Goal: Task Accomplishment & Management: Complete application form

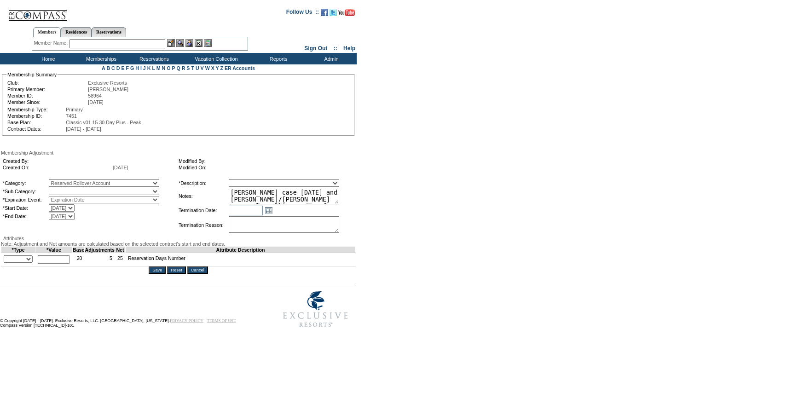
click at [89, 195] on select "Reserved Rollover Account" at bounding box center [104, 191] width 111 height 7
click at [91, 185] on select "A La Carte Days Contract Election Days Converted Days [MEDICAL_DATA] Other Refe…" at bounding box center [104, 183] width 111 height 7
select select "781"
click at [68, 181] on select "A La Carte Days Contract Election Days Converted Days [MEDICAL_DATA] Other Refe…" at bounding box center [104, 183] width 111 height 7
click at [81, 194] on select "Reserved Rollover Account" at bounding box center [104, 191] width 111 height 7
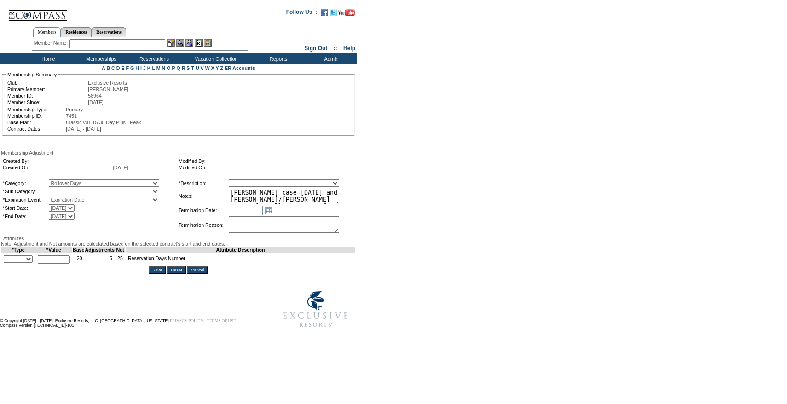
click at [133, 192] on select "Rollover Days" at bounding box center [104, 191] width 111 height 7
select select "782"
click at [68, 190] on select "Rollover Days" at bounding box center [104, 191] width 111 height 7
click at [296, 181] on select "Membership/Transfer Fee Adjustment Membership Fee Adjustment Add-On Fee Adjustm…" at bounding box center [284, 183] width 111 height 7
select select "275"
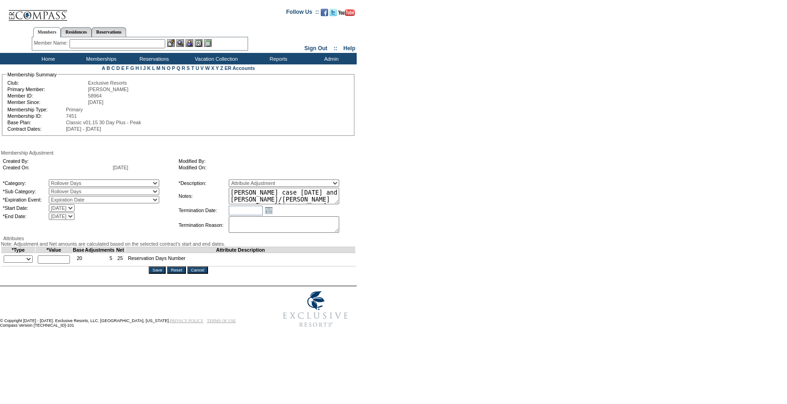
click at [246, 181] on select "Membership/Transfer Fee Adjustment Membership Fee Adjustment Add-On Fee Adjustm…" at bounding box center [284, 183] width 111 height 7
click at [24, 263] on select "+ - Override" at bounding box center [18, 259] width 29 height 7
click at [6, 263] on select "+ - Override" at bounding box center [18, 259] width 29 height 7
click at [58, 264] on input "text" at bounding box center [54, 260] width 32 height 8
click at [15, 263] on select "+ - Override" at bounding box center [18, 259] width 29 height 7
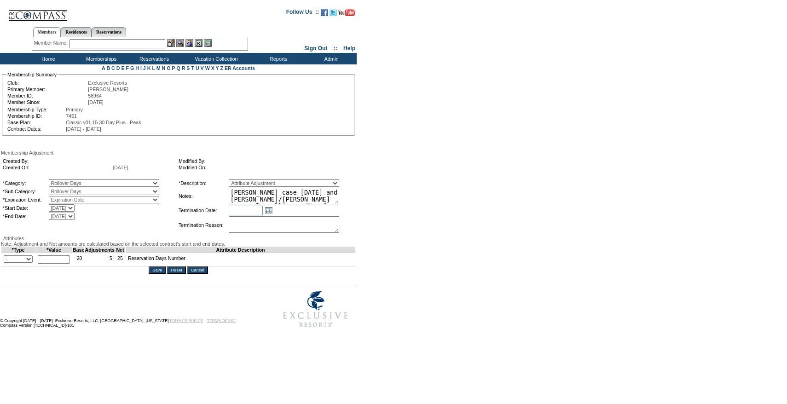
select select "1"
click at [6, 263] on select "+ - Override" at bounding box center [18, 259] width 29 height 7
click at [50, 264] on input "text" at bounding box center [54, 260] width 32 height 8
type input "7"
click at [512, 225] on form "Follow Us ::" at bounding box center [392, 167] width 784 height 330
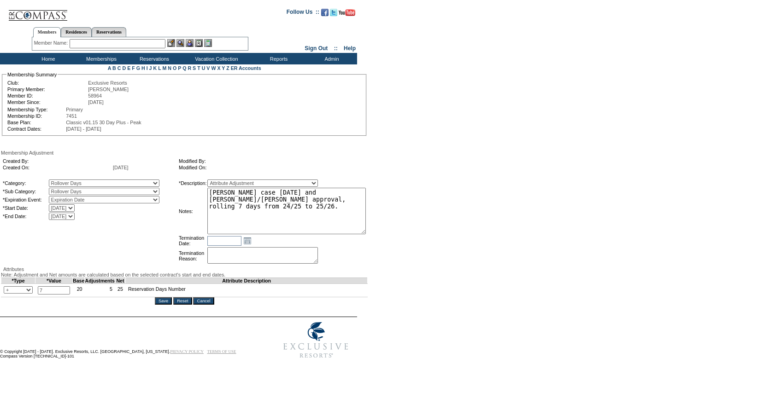
drag, startPoint x: 351, startPoint y: 202, endPoint x: 396, endPoint y: 238, distance: 58.0
click at [396, 238] on form "Follow Us ::" at bounding box center [388, 182] width 777 height 361
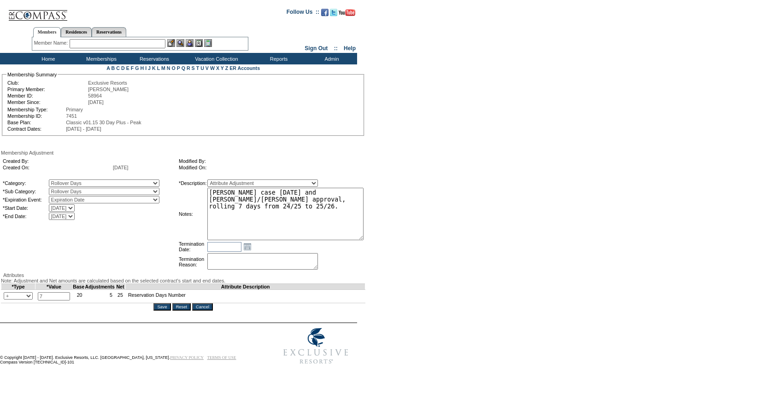
click at [341, 215] on textarea "[PERSON_NAME] case [DATE] and [PERSON_NAME]/[PERSON_NAME] approval, rolling 7 d…" at bounding box center [285, 214] width 156 height 52
click at [475, 209] on form "Follow Us ::" at bounding box center [388, 185] width 777 height 367
click at [167, 311] on div "Save Reset Cancel" at bounding box center [183, 306] width 364 height 7
click at [164, 311] on input "Save" at bounding box center [161, 306] width 17 height 7
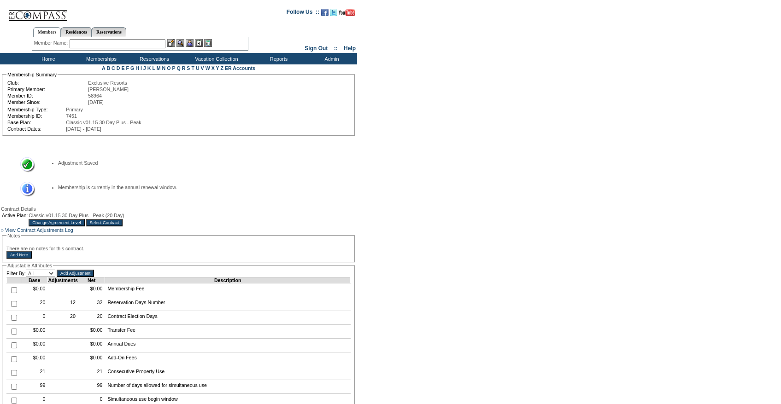
click at [123, 227] on input "Select Contract" at bounding box center [104, 222] width 37 height 7
